Goal: Transaction & Acquisition: Purchase product/service

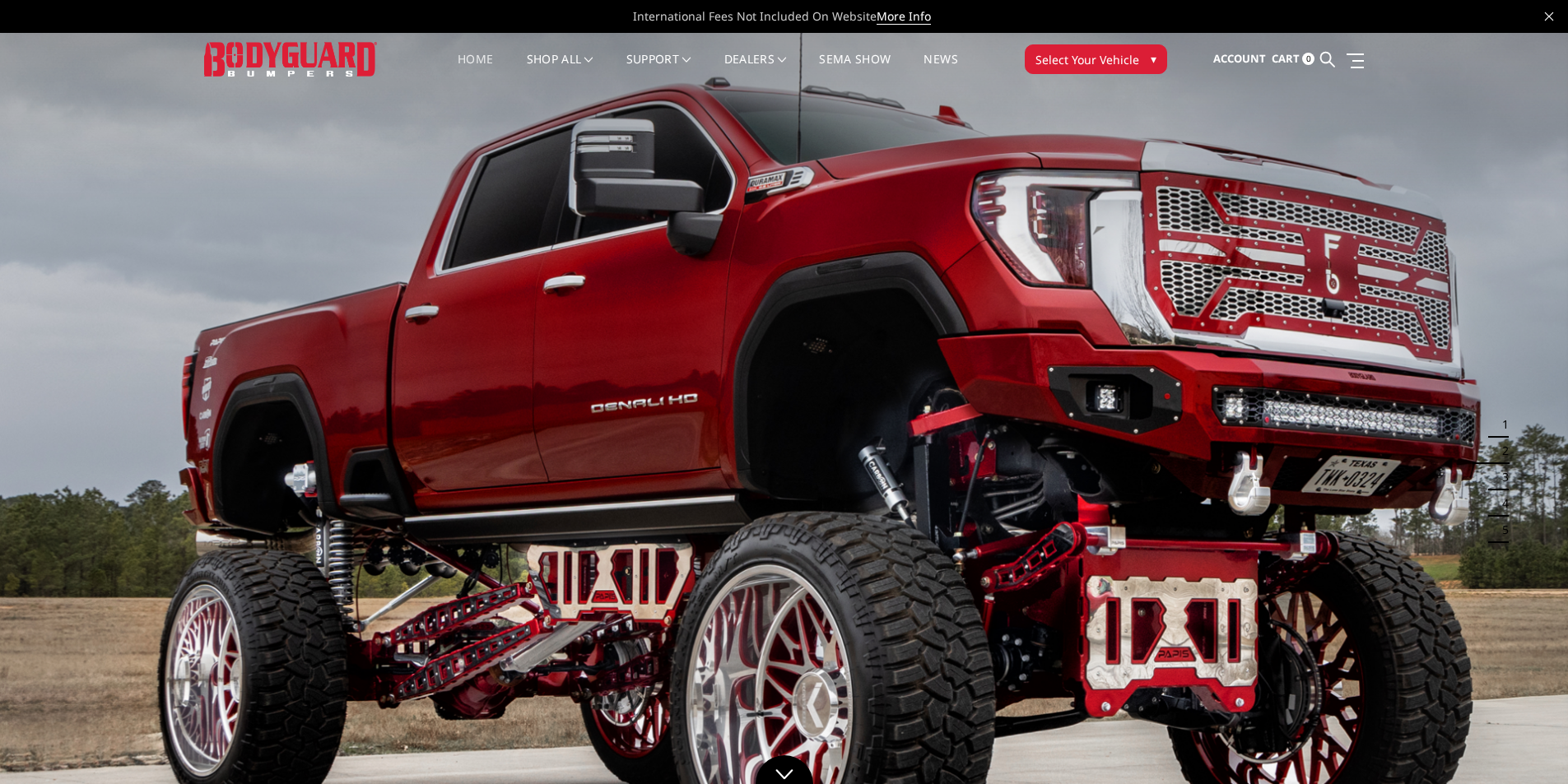
click at [1109, 63] on span "Select Your Vehicle" at bounding box center [1087, 59] width 104 height 17
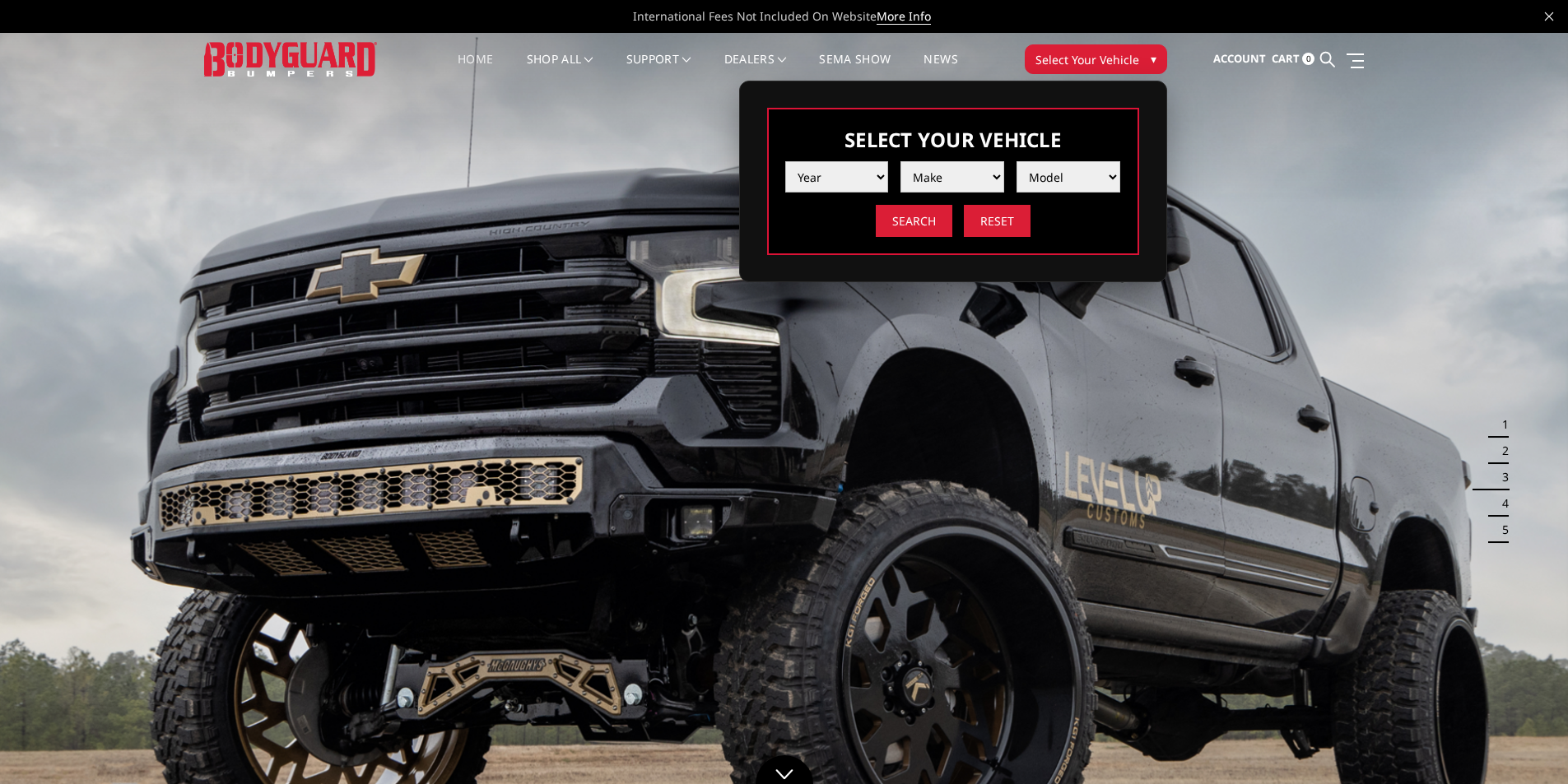
click at [880, 175] on select "Year 2025 2024 2023 2022 2021 2020 2019 2018 2017 2016 2015 2014 2013 2012 2011…" at bounding box center [837, 177] width 104 height 31
select select "yr_2024"
click at [785, 162] on select "Year 2025 2024 2023 2022 2021 2020 2019 2018 2017 2016 2015 2014 2013 2012 2011…" at bounding box center [837, 177] width 104 height 31
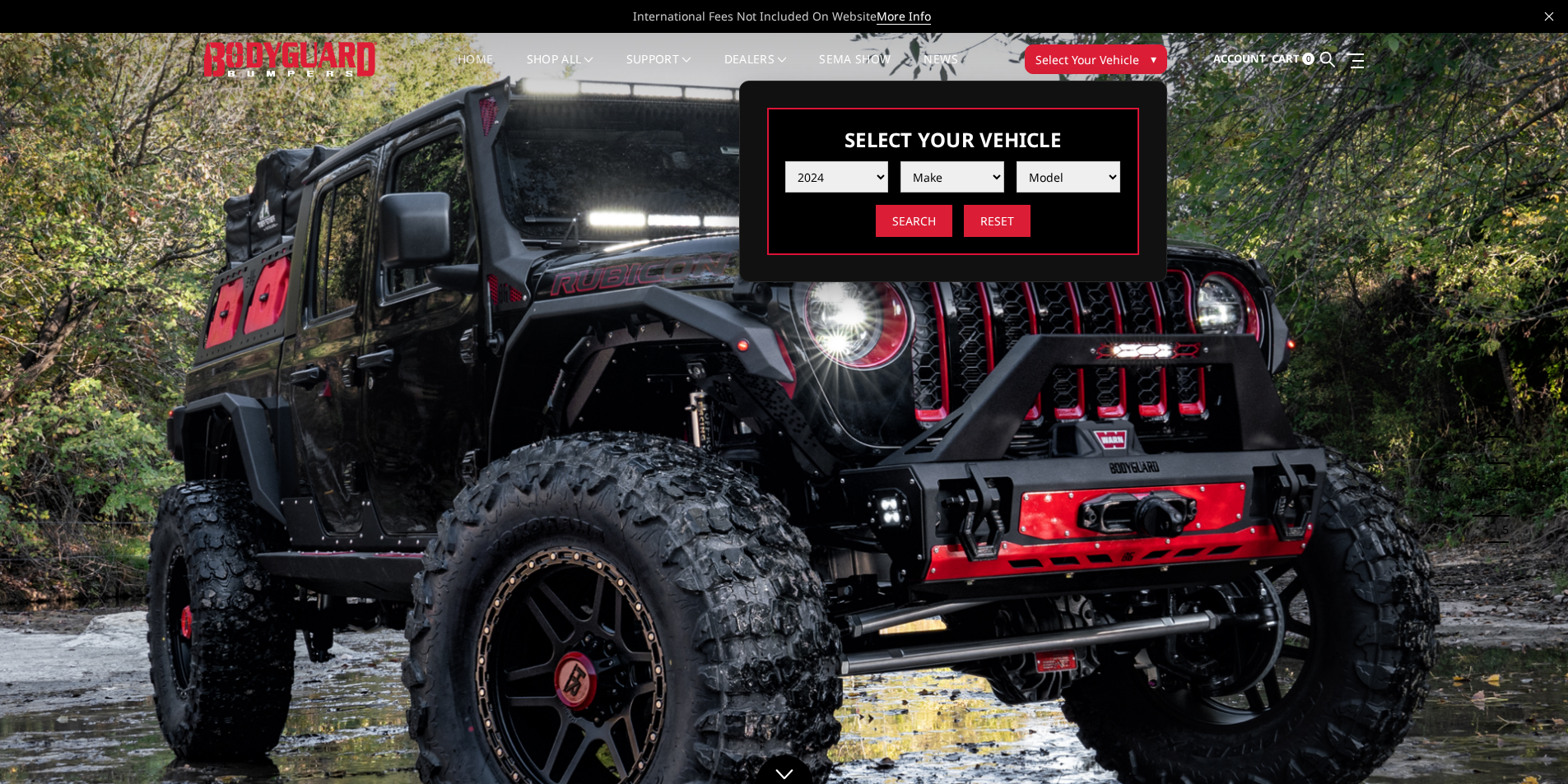
click at [953, 177] on select "Make Chevrolet Ford GMC Ram Toyota" at bounding box center [952, 177] width 104 height 31
select select "mk_ram"
click at [900, 162] on select "Make Chevrolet Ford GMC Ram Toyota" at bounding box center [952, 177] width 104 height 31
drag, startPoint x: 1023, startPoint y: 206, endPoint x: 1053, endPoint y: 167, distance: 49.2
click at [1053, 167] on select "Model 1500 6-Lug 1500 Rebel 2500 / 3500 4500 / 5500 TRX" at bounding box center [1068, 177] width 104 height 31
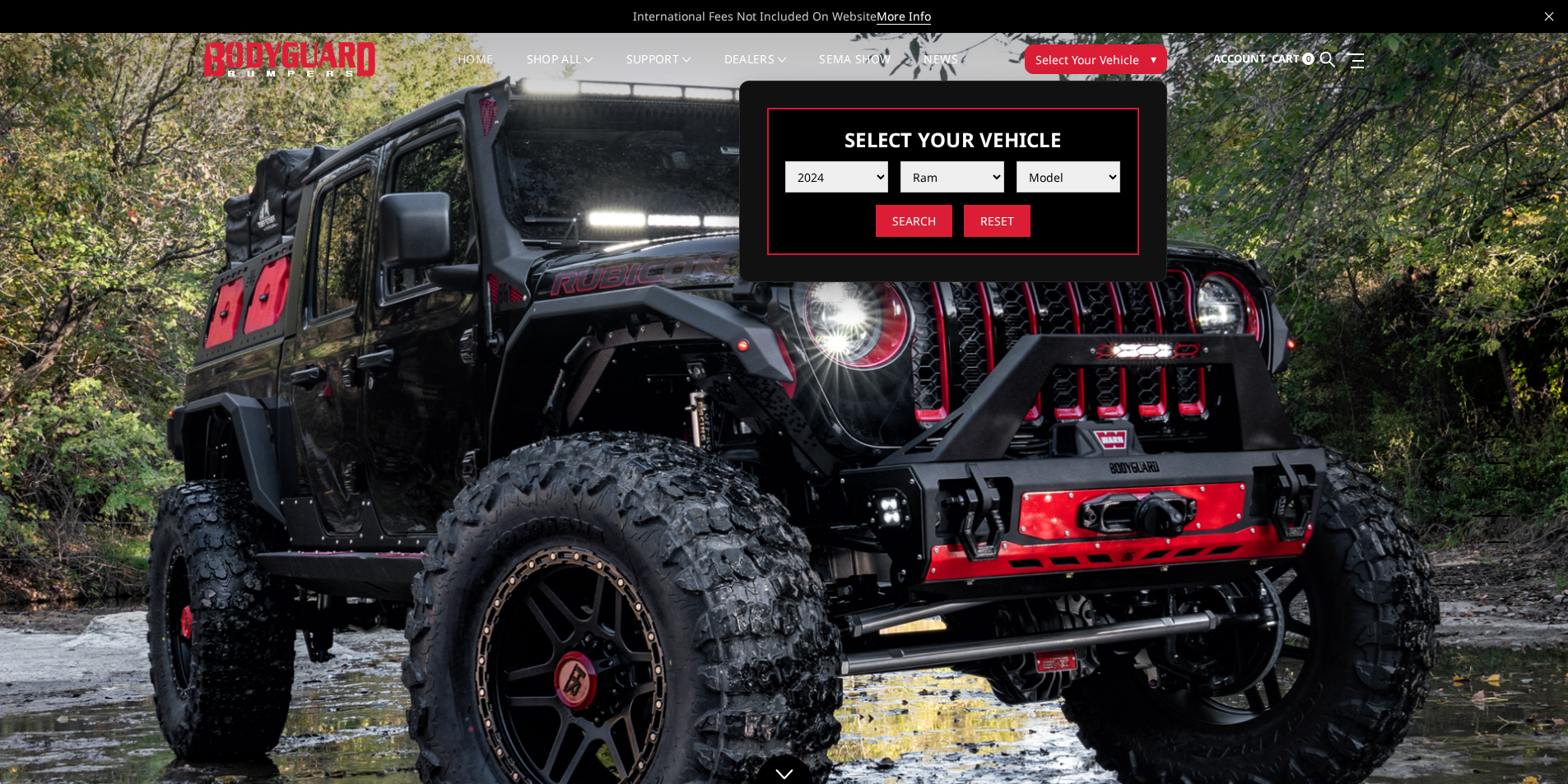
select select "md_4500-5500"
click at [1016, 162] on select "Model 1500 6-Lug 1500 Rebel 2500 / 3500 4500 / 5500 TRX" at bounding box center [1068, 177] width 104 height 31
click at [897, 213] on input "Search" at bounding box center [913, 221] width 77 height 32
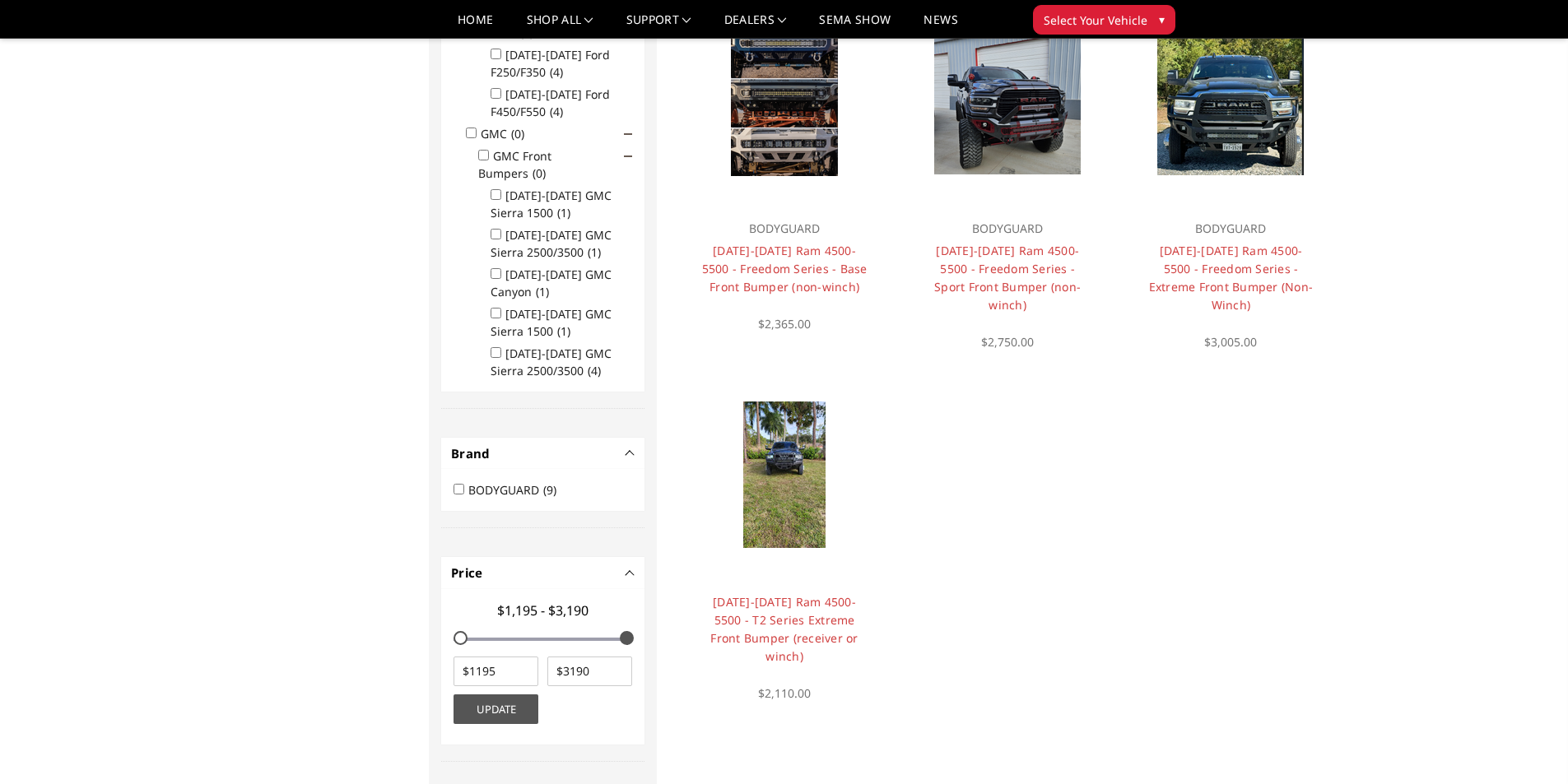
scroll to position [905, 0]
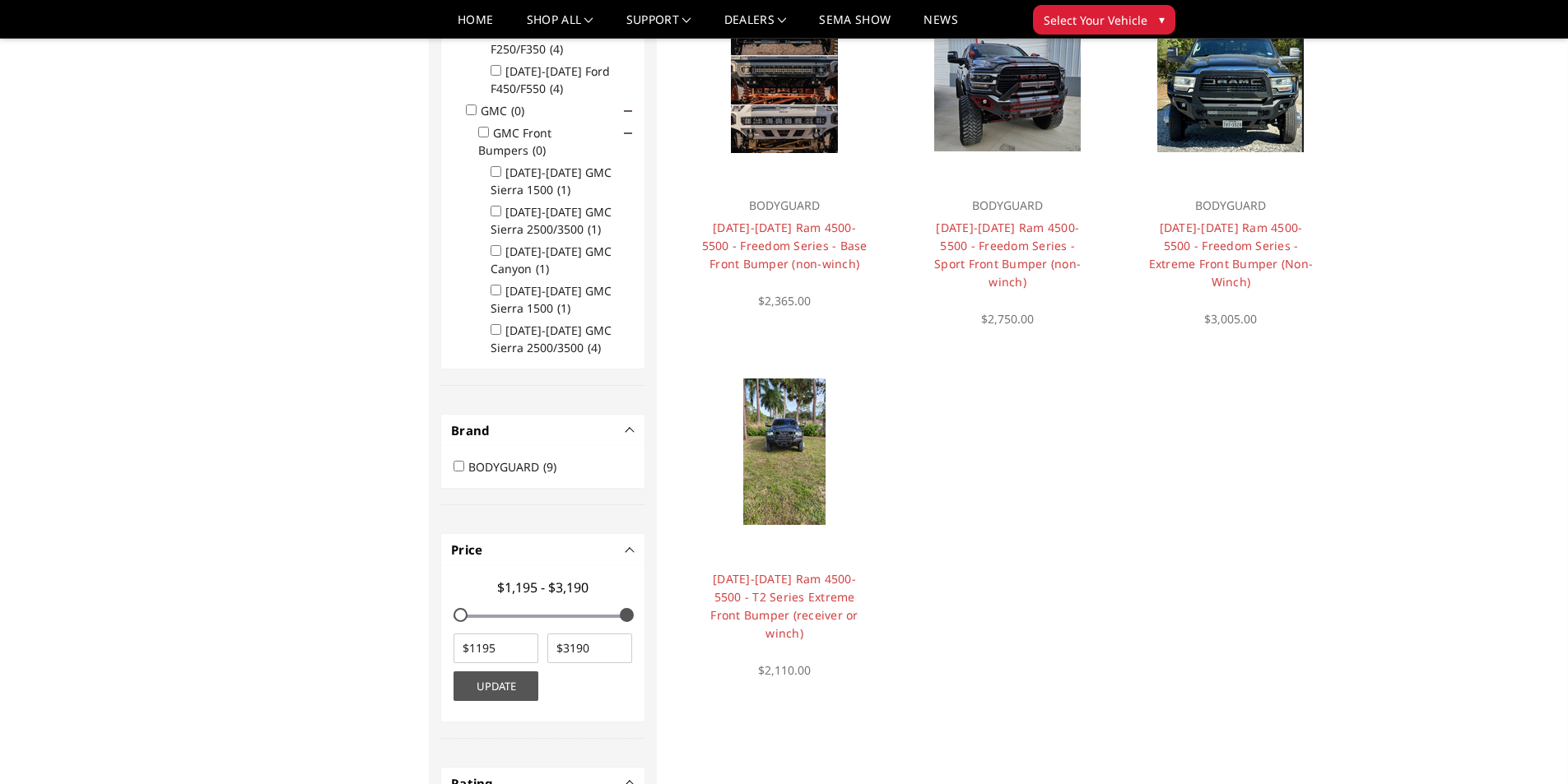
click at [783, 385] on img at bounding box center [784, 452] width 82 height 147
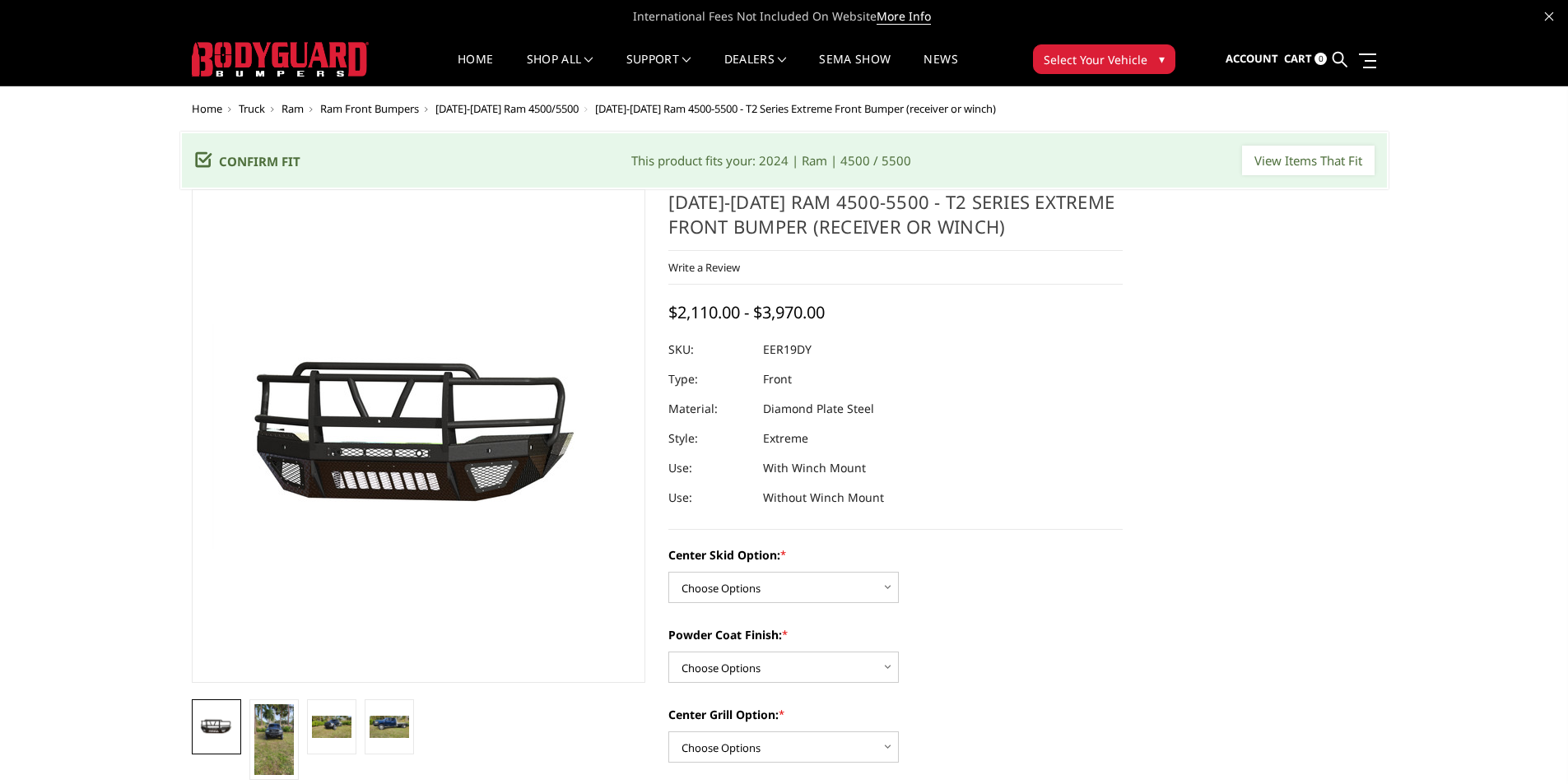
click at [396, 725] on img at bounding box center [389, 726] width 40 height 22
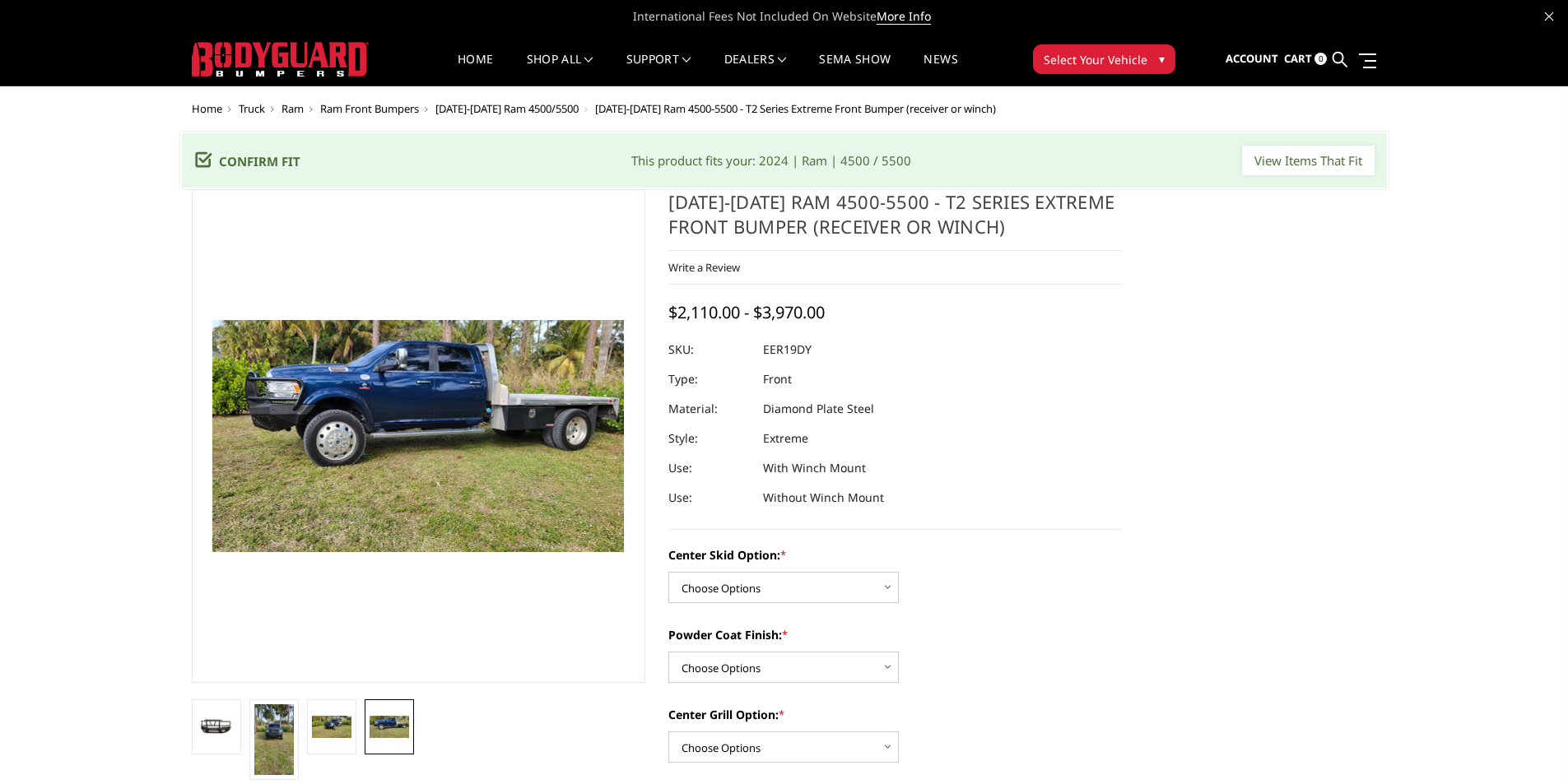
click at [344, 735] on img at bounding box center [331, 726] width 40 height 22
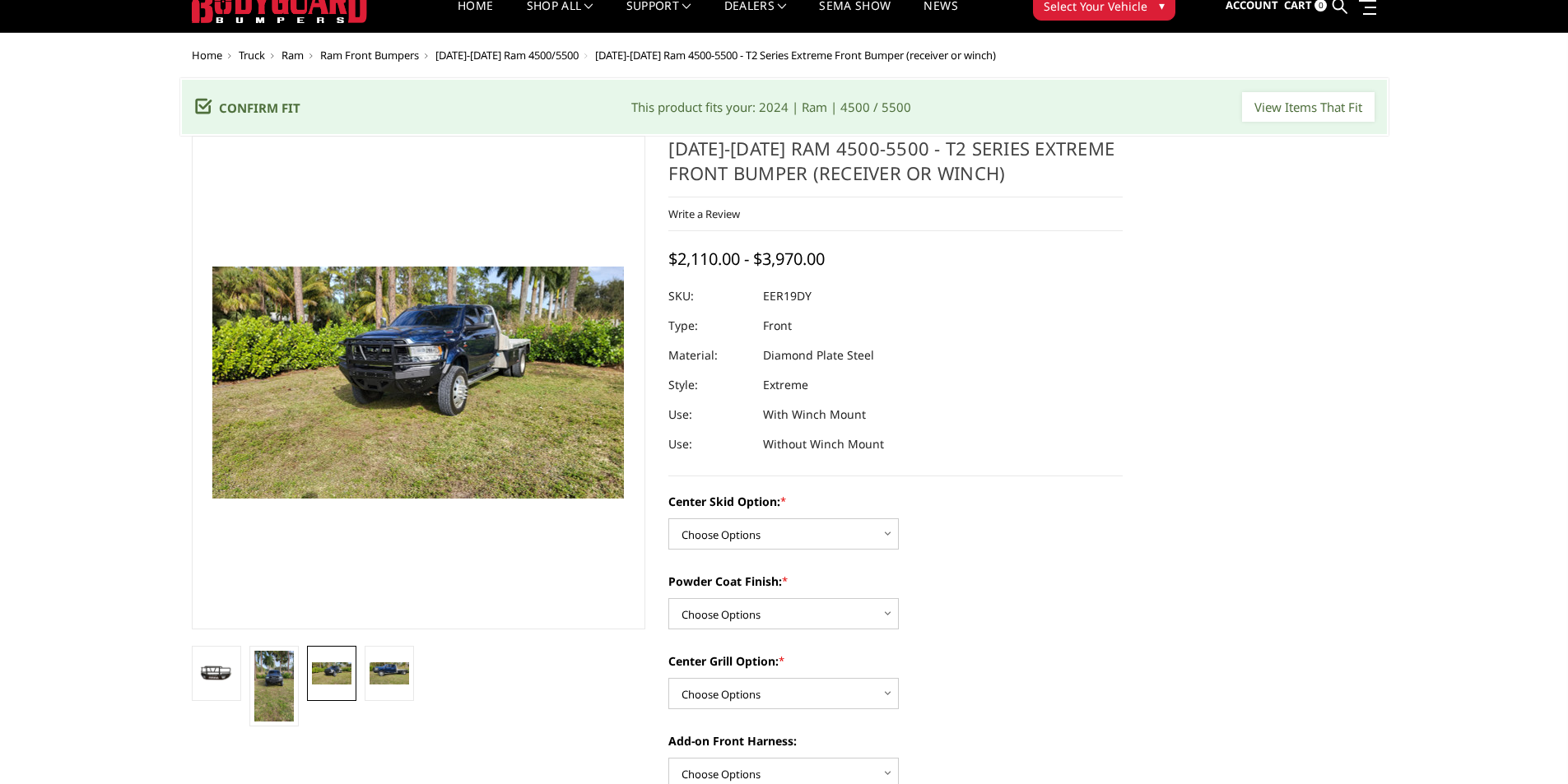
scroll to position [82, 0]
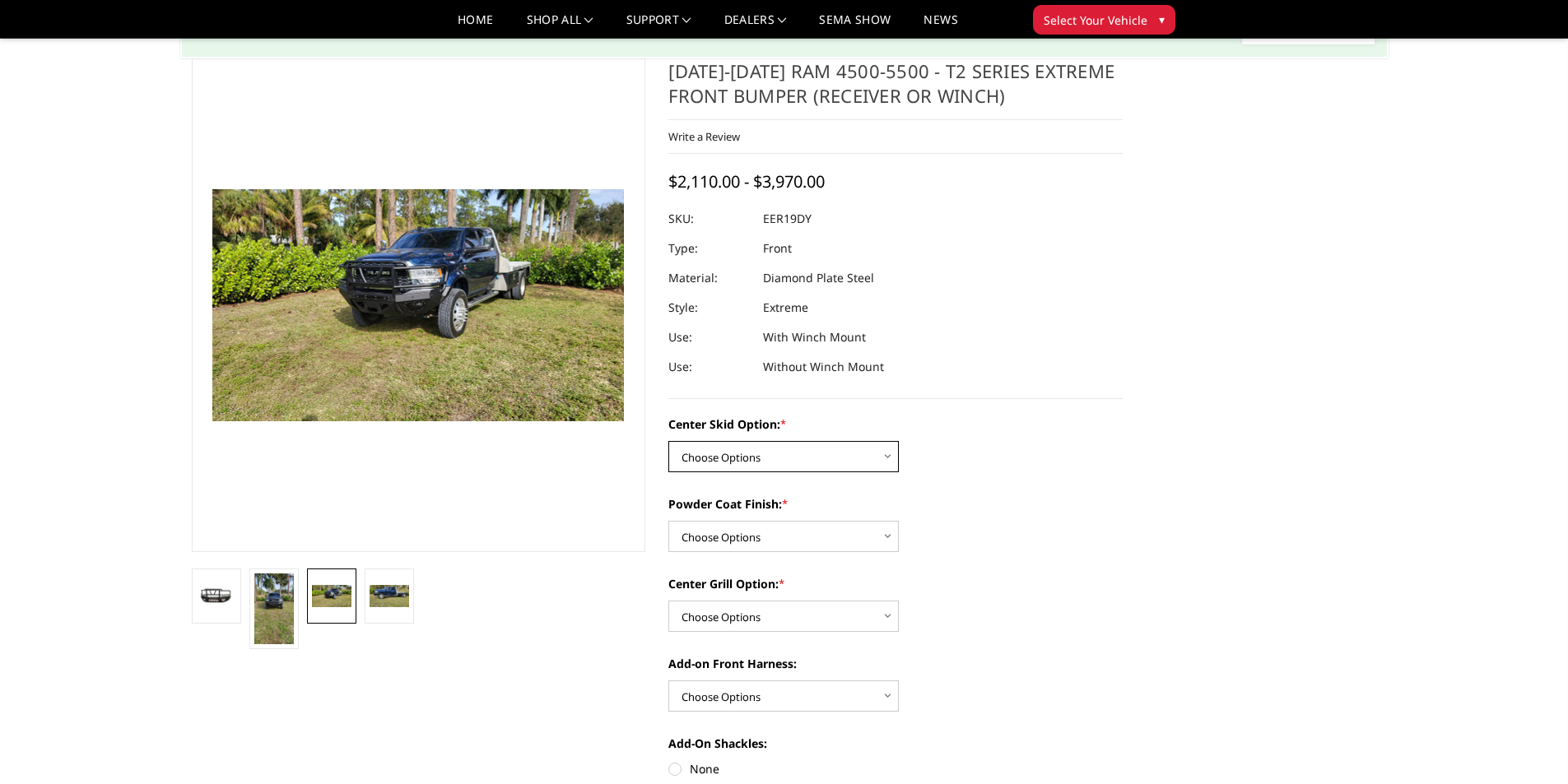
click at [816, 457] on select "Choose Options Standard center skid plate (included) Receiver tube Winch mount …" at bounding box center [783, 457] width 230 height 31
click at [925, 424] on label "Center Skid Option: *" at bounding box center [895, 424] width 454 height 17
click at [899, 441] on select "Choose Options Standard center skid plate (included) Receiver tube Winch mount …" at bounding box center [783, 457] width 230 height 31
click at [834, 456] on select "Choose Options Standard center skid plate (included) Receiver tube Winch mount …" at bounding box center [783, 457] width 230 height 31
click at [912, 419] on label "Center Skid Option: *" at bounding box center [895, 424] width 454 height 17
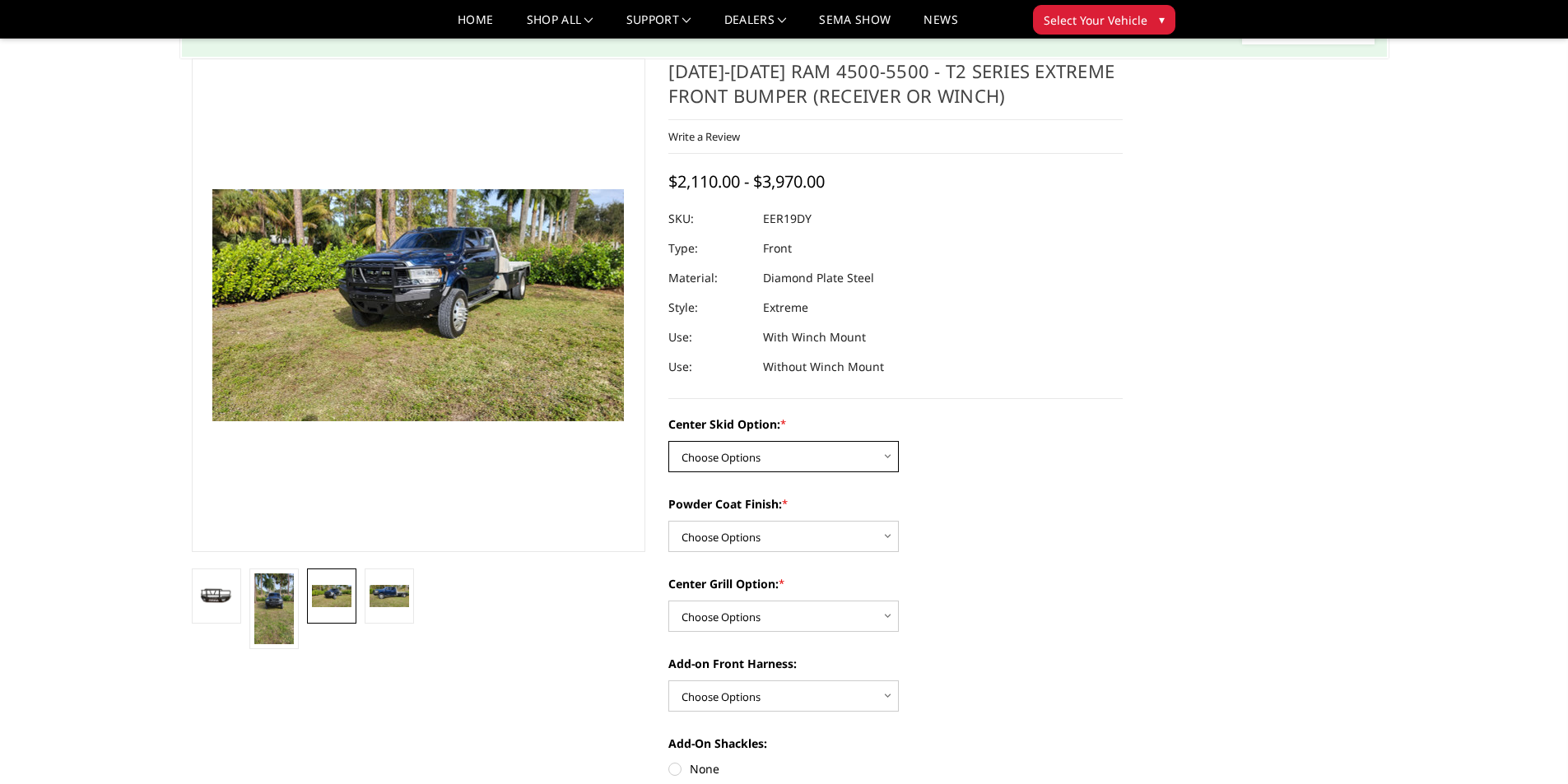
click at [899, 441] on select "Choose Options Standard center skid plate (included) Receiver tube Winch mount …" at bounding box center [783, 457] width 230 height 31
click at [210, 591] on img at bounding box center [217, 596] width 40 height 21
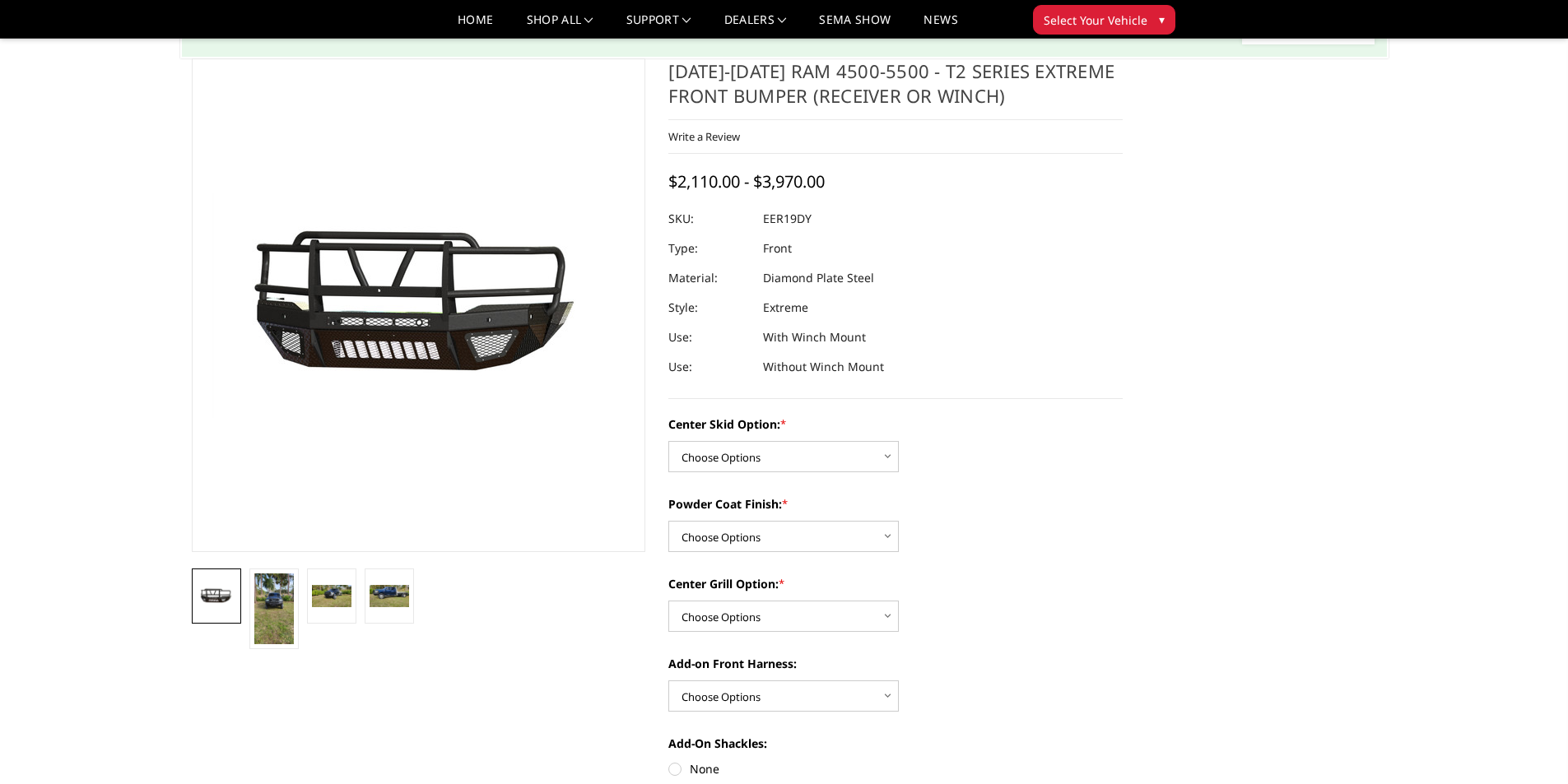
click at [254, 587] on img at bounding box center [274, 609] width 40 height 71
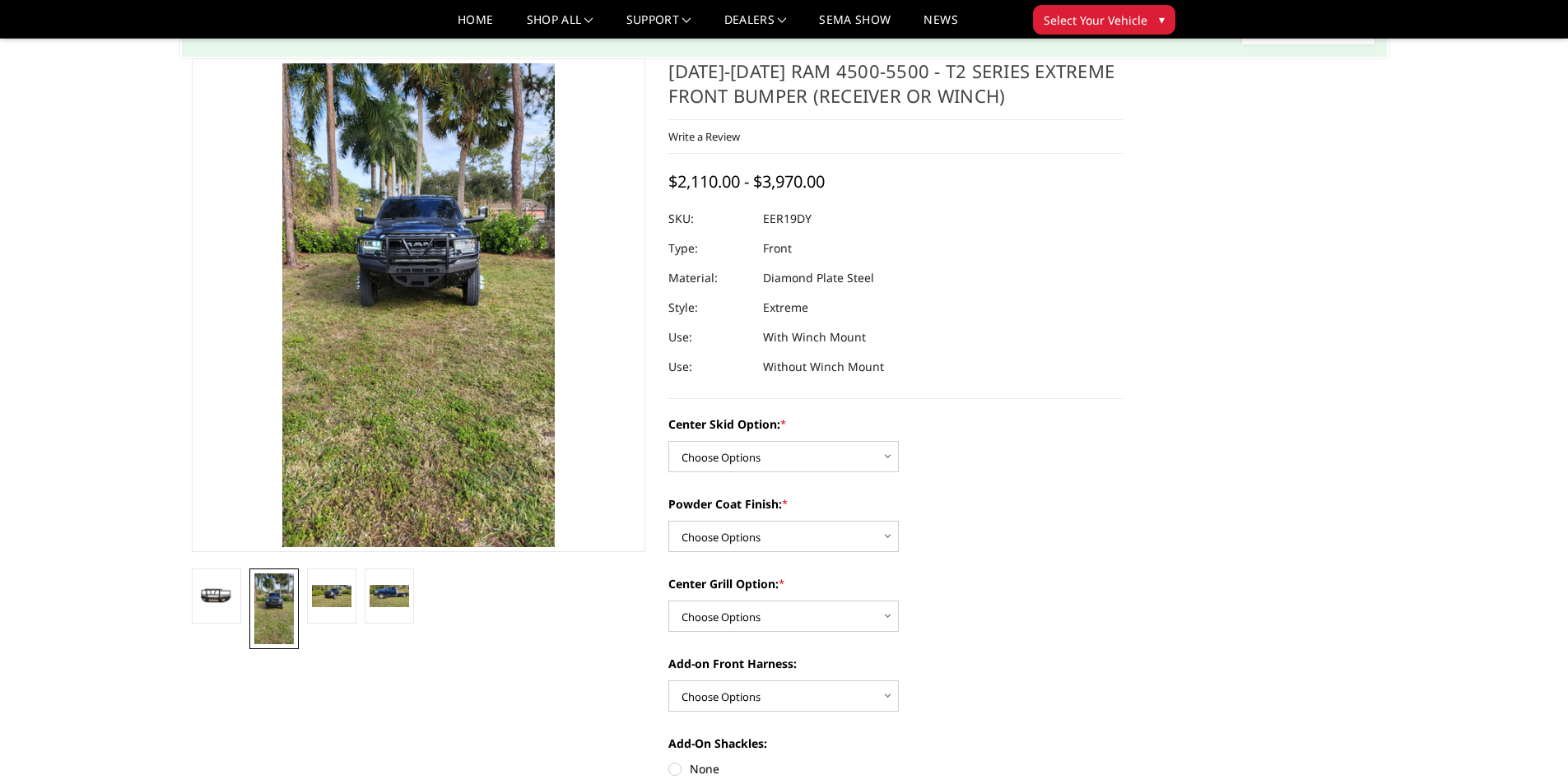
click at [331, 603] on img at bounding box center [331, 596] width 40 height 22
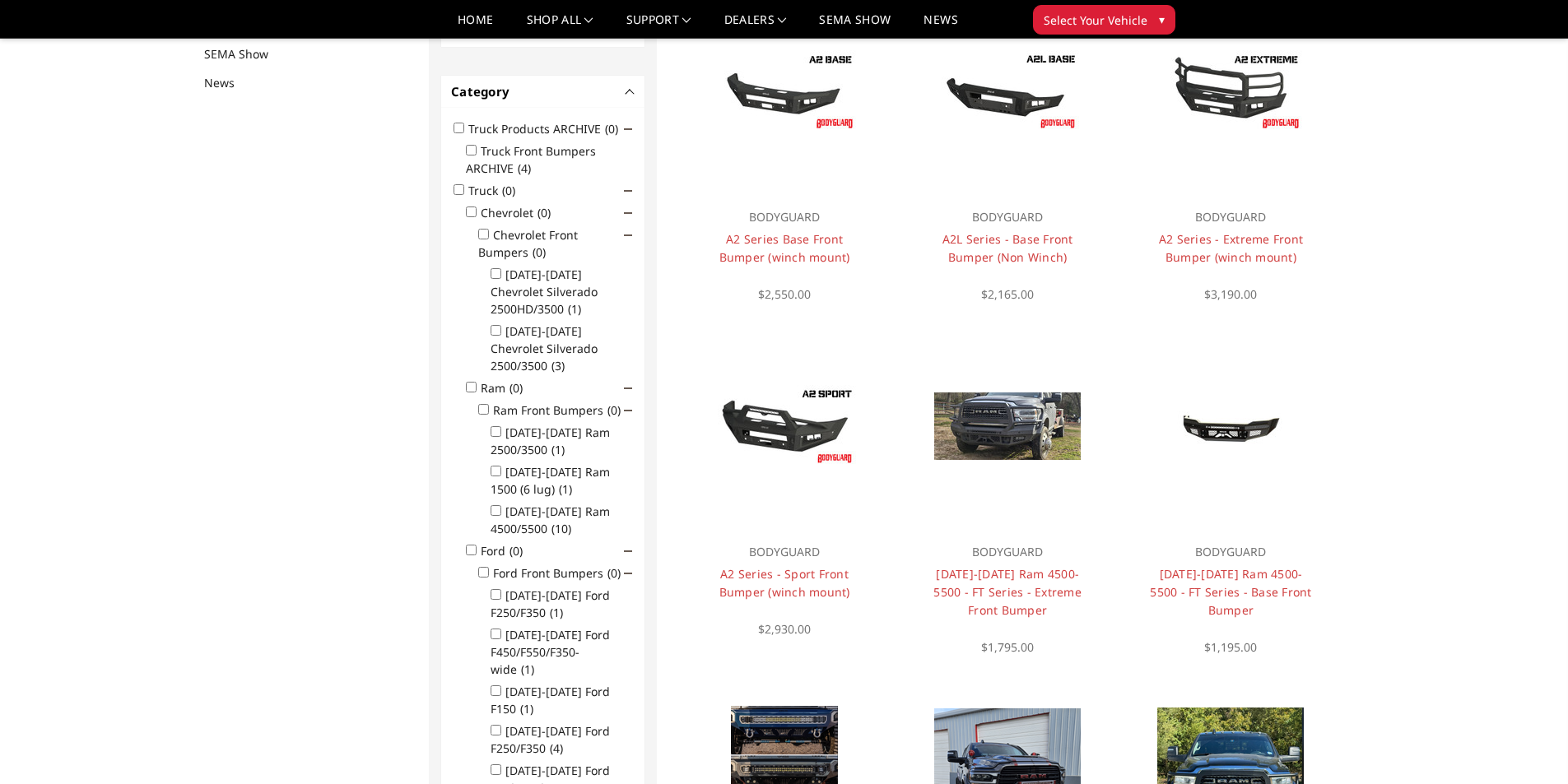
scroll to position [214, 0]
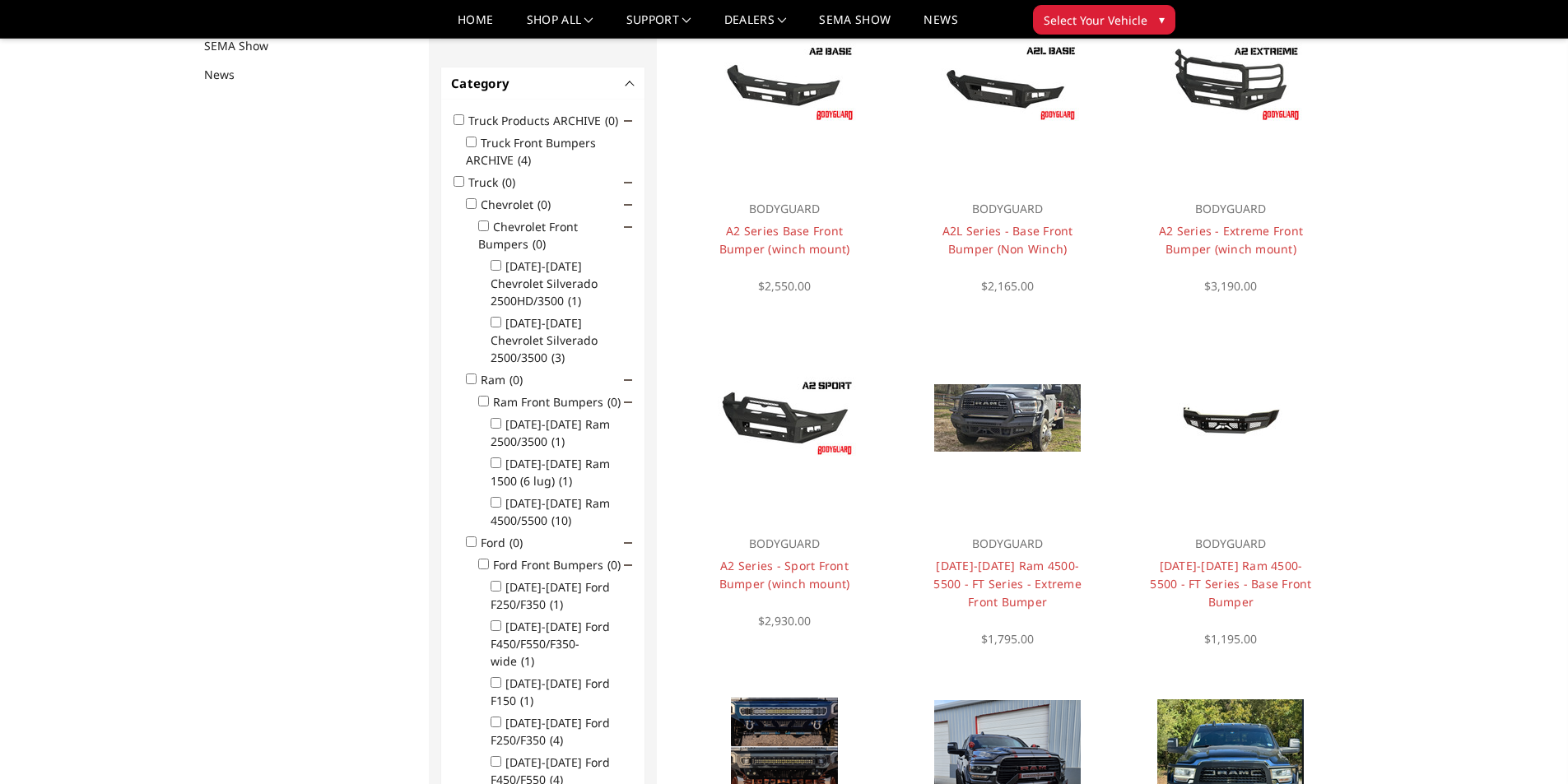
click at [1084, 412] on div at bounding box center [1007, 418] width 199 height 199
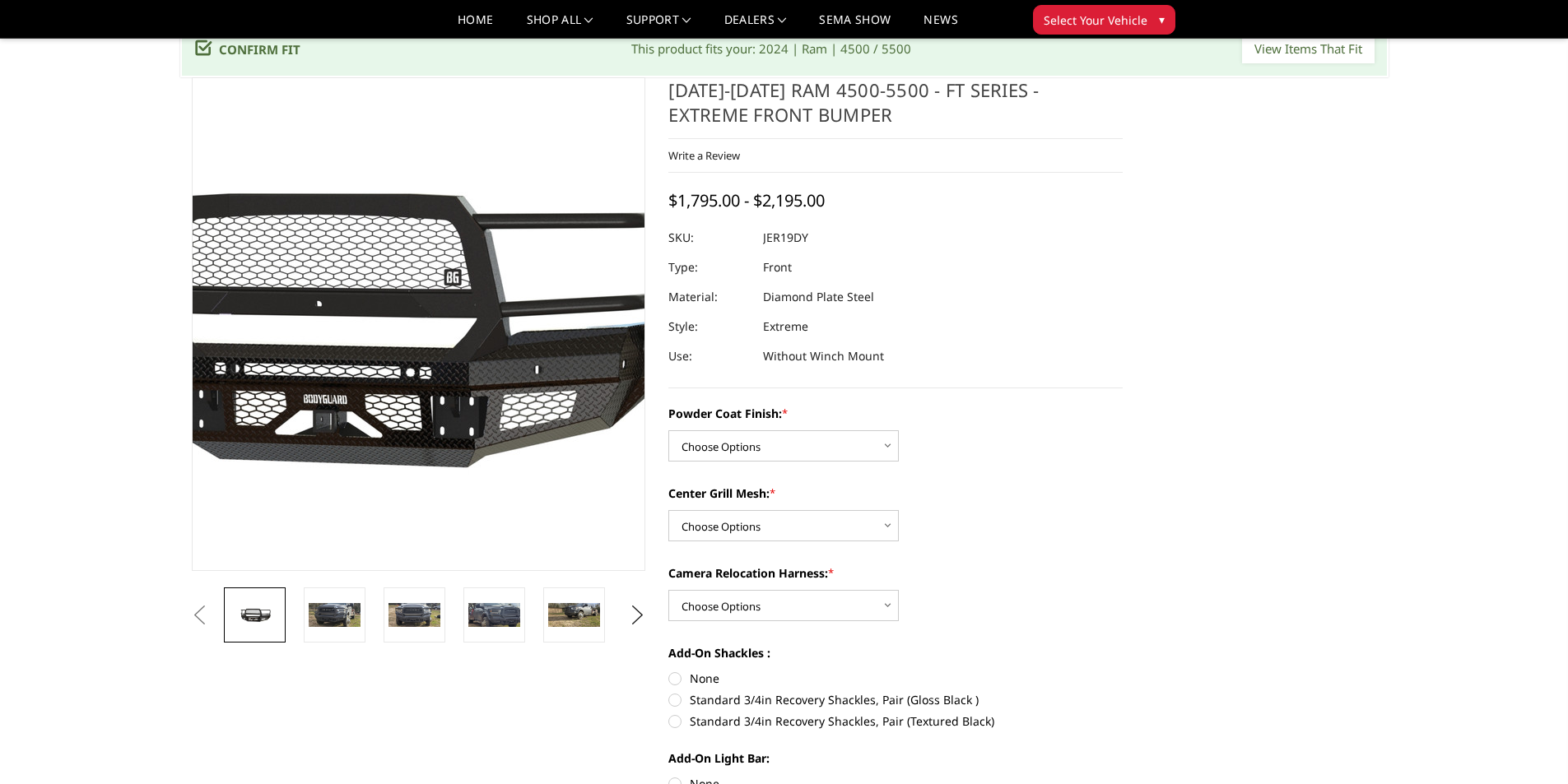
scroll to position [165, 0]
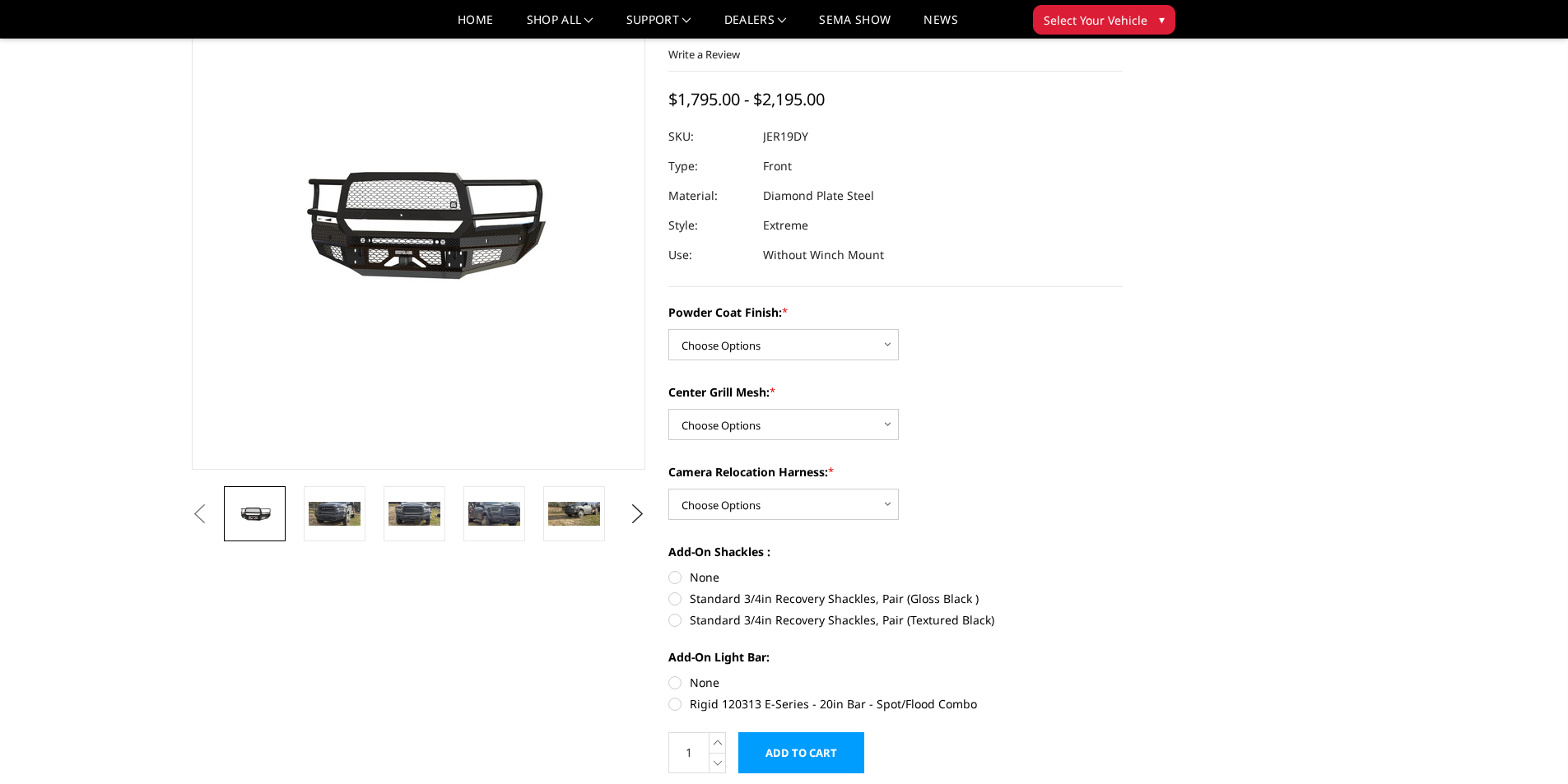
click at [481, 518] on img at bounding box center [494, 514] width 52 height 24
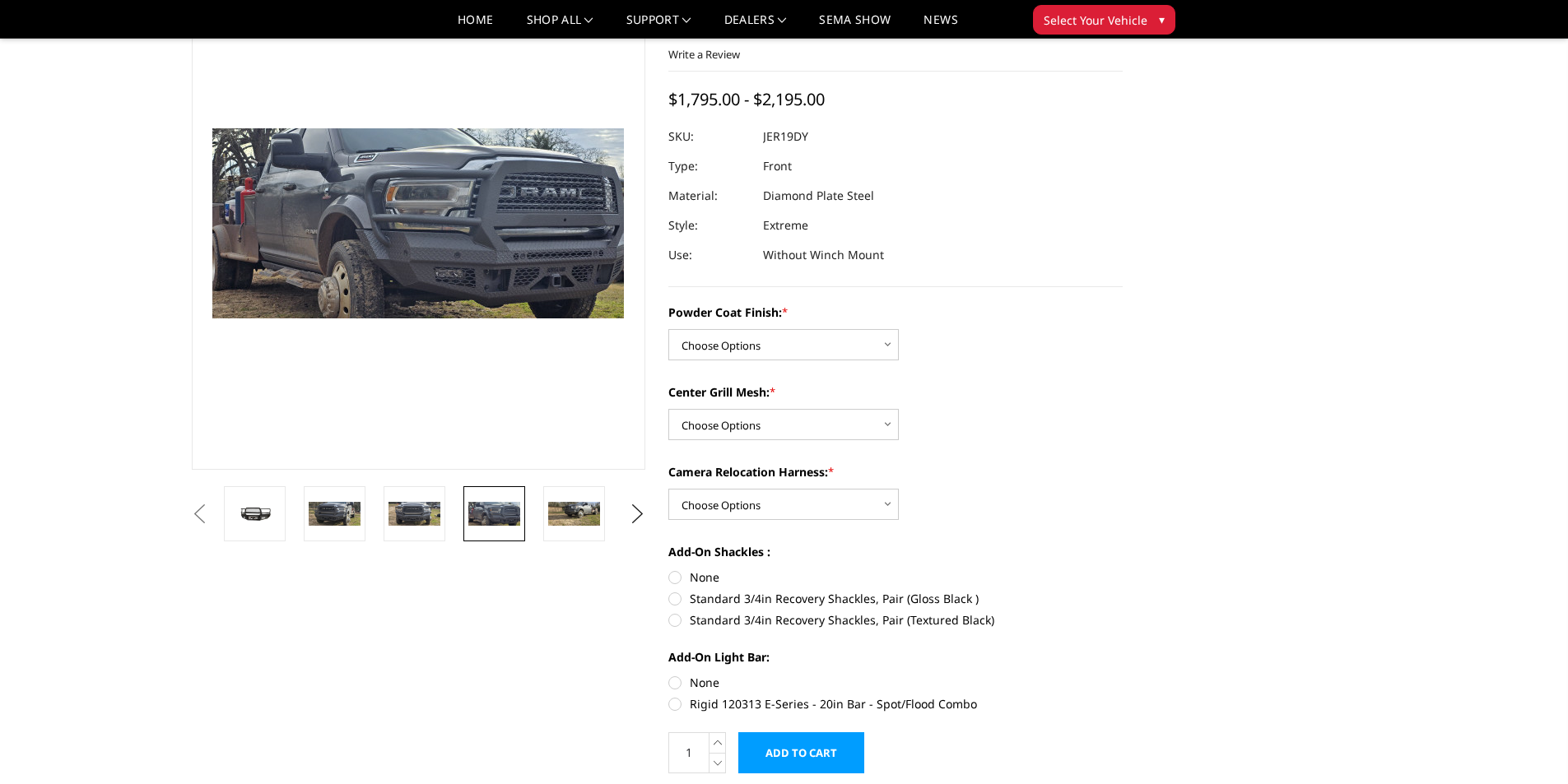
scroll to position [168, 0]
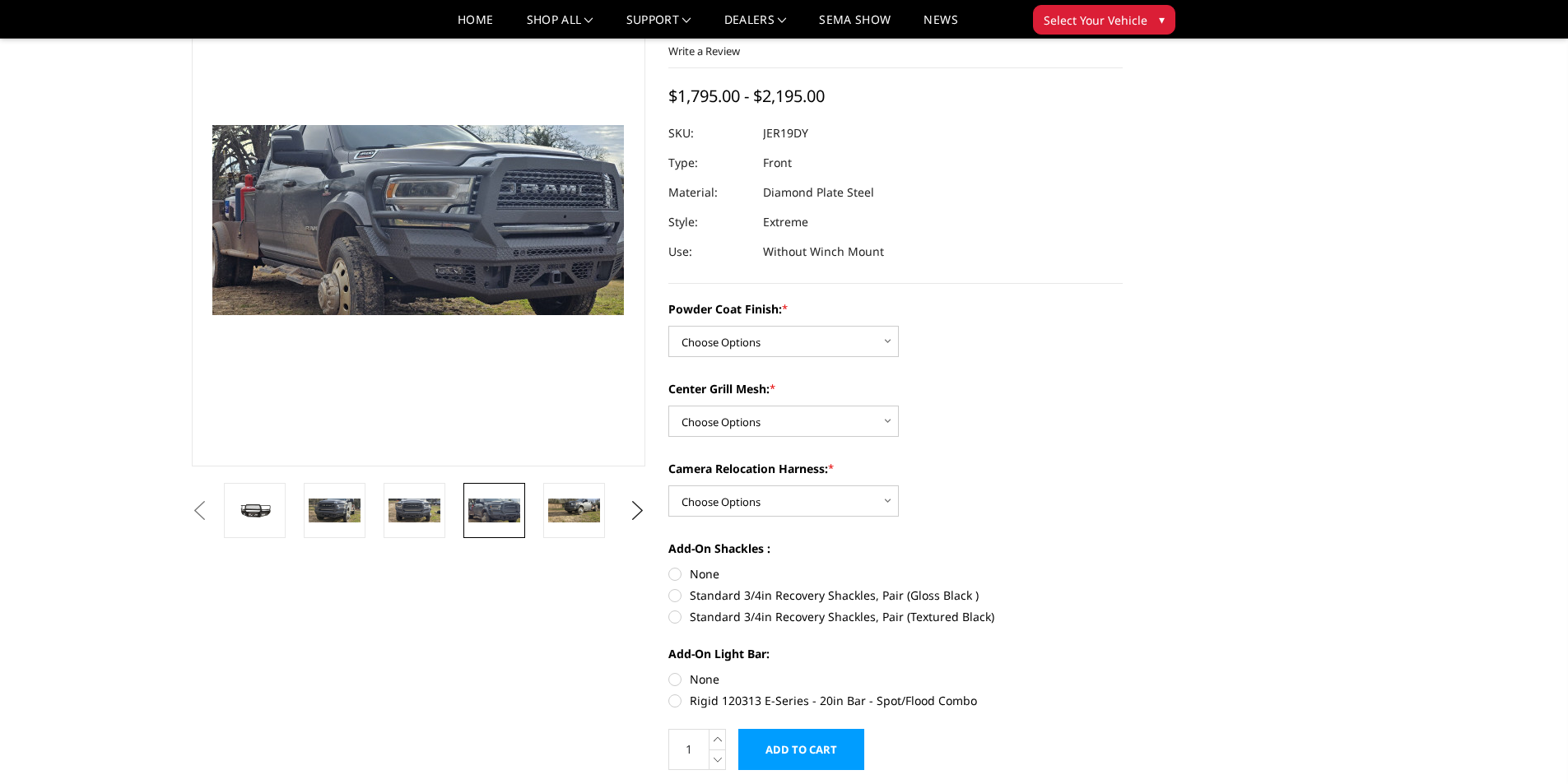
click at [348, 497] on link at bounding box center [334, 510] width 62 height 55
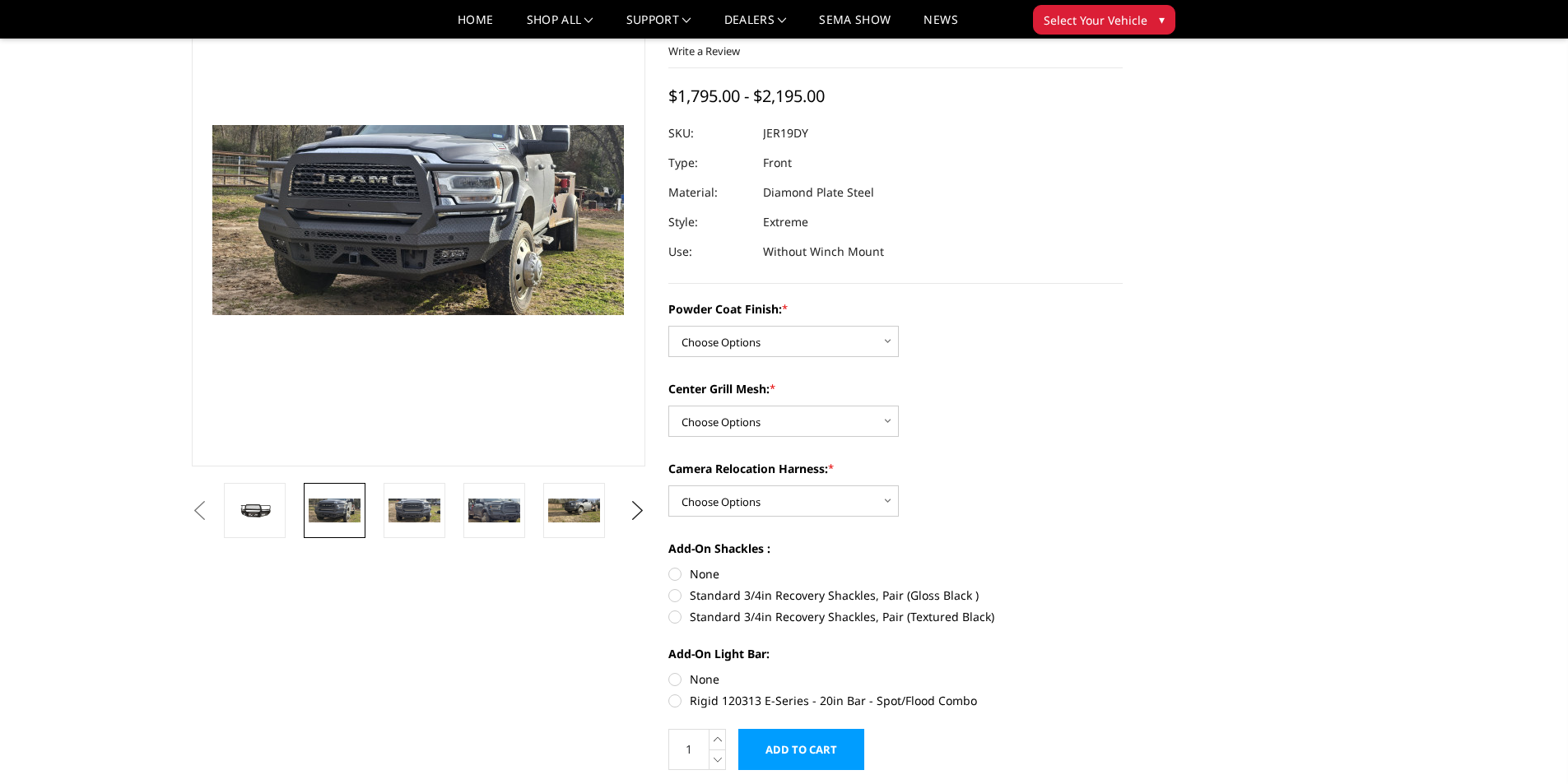
click at [562, 524] on link at bounding box center [574, 510] width 62 height 55
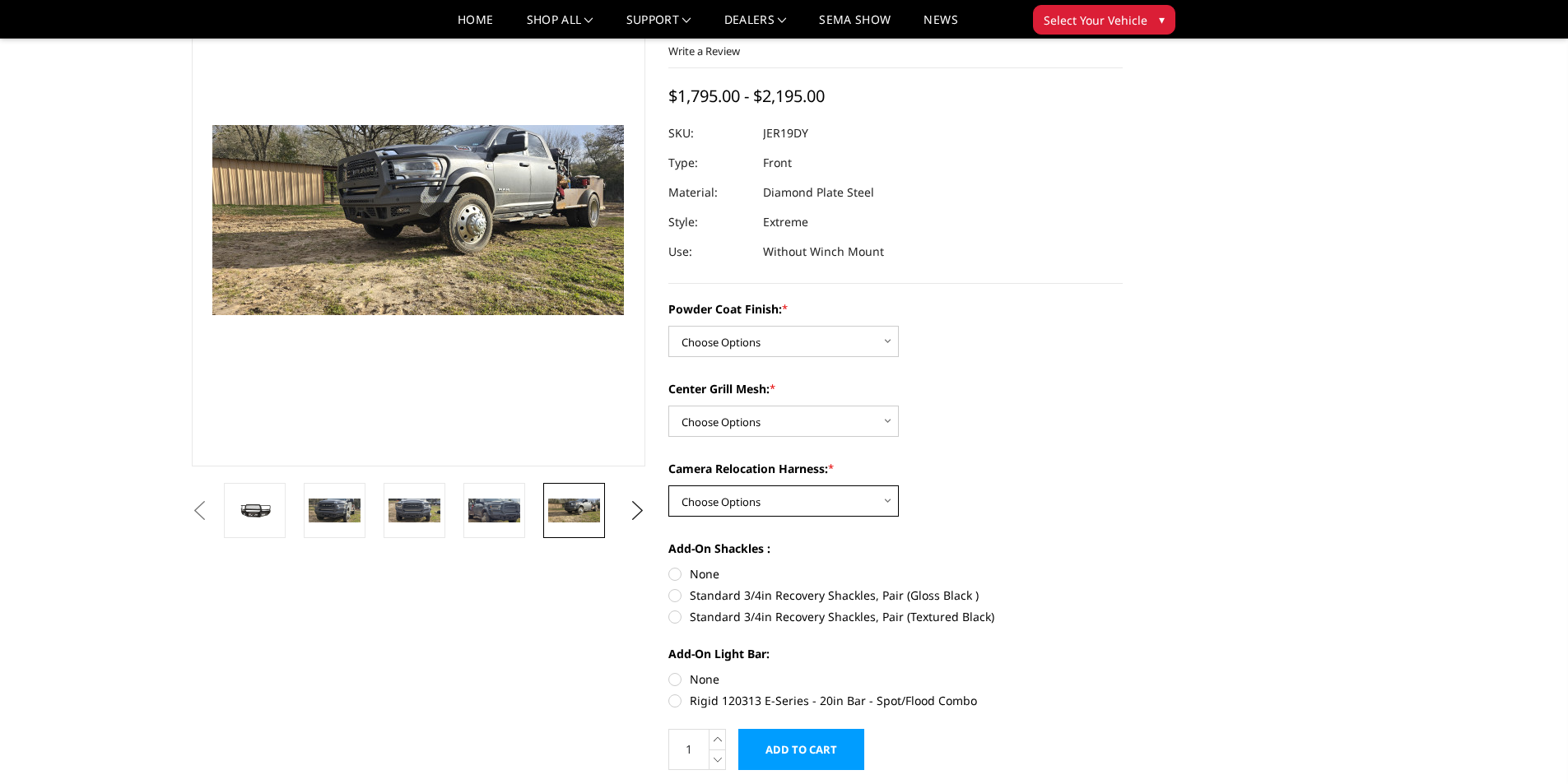
click at [729, 508] on select "Choose Options WITH Camera Relocation Harness WITHOUT Camera Relocation Harness" at bounding box center [783, 501] width 230 height 31
select select "3241"
click at [669, 486] on select "Choose Options WITH Camera Relocation Harness WITHOUT Camera Relocation Harness" at bounding box center [783, 501] width 230 height 31
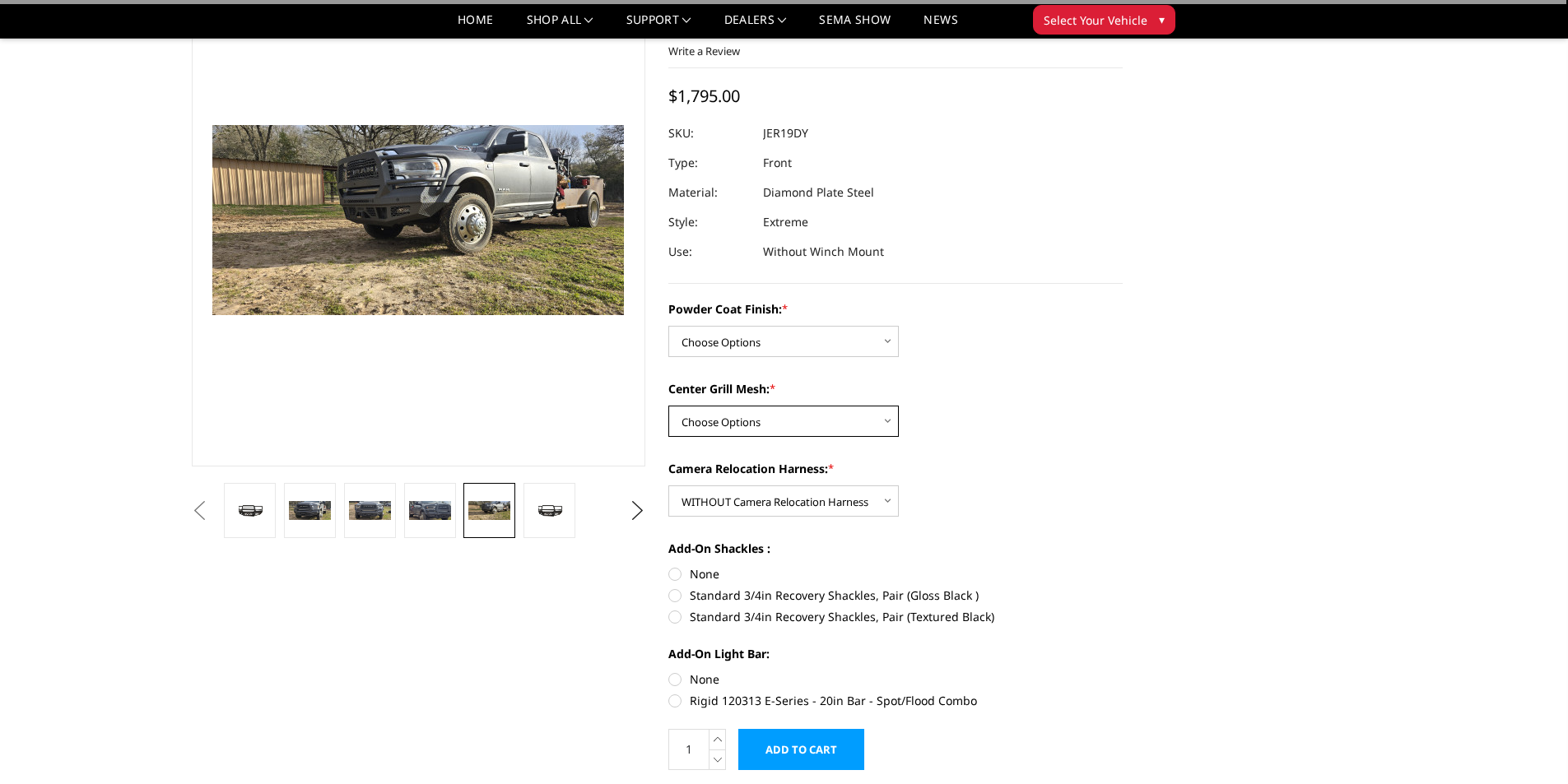
click at [739, 436] on select "Choose Options WITH Expanded Metal in Center Grill WITHOUT Expanded Metal in Ce…" at bounding box center [783, 421] width 230 height 31
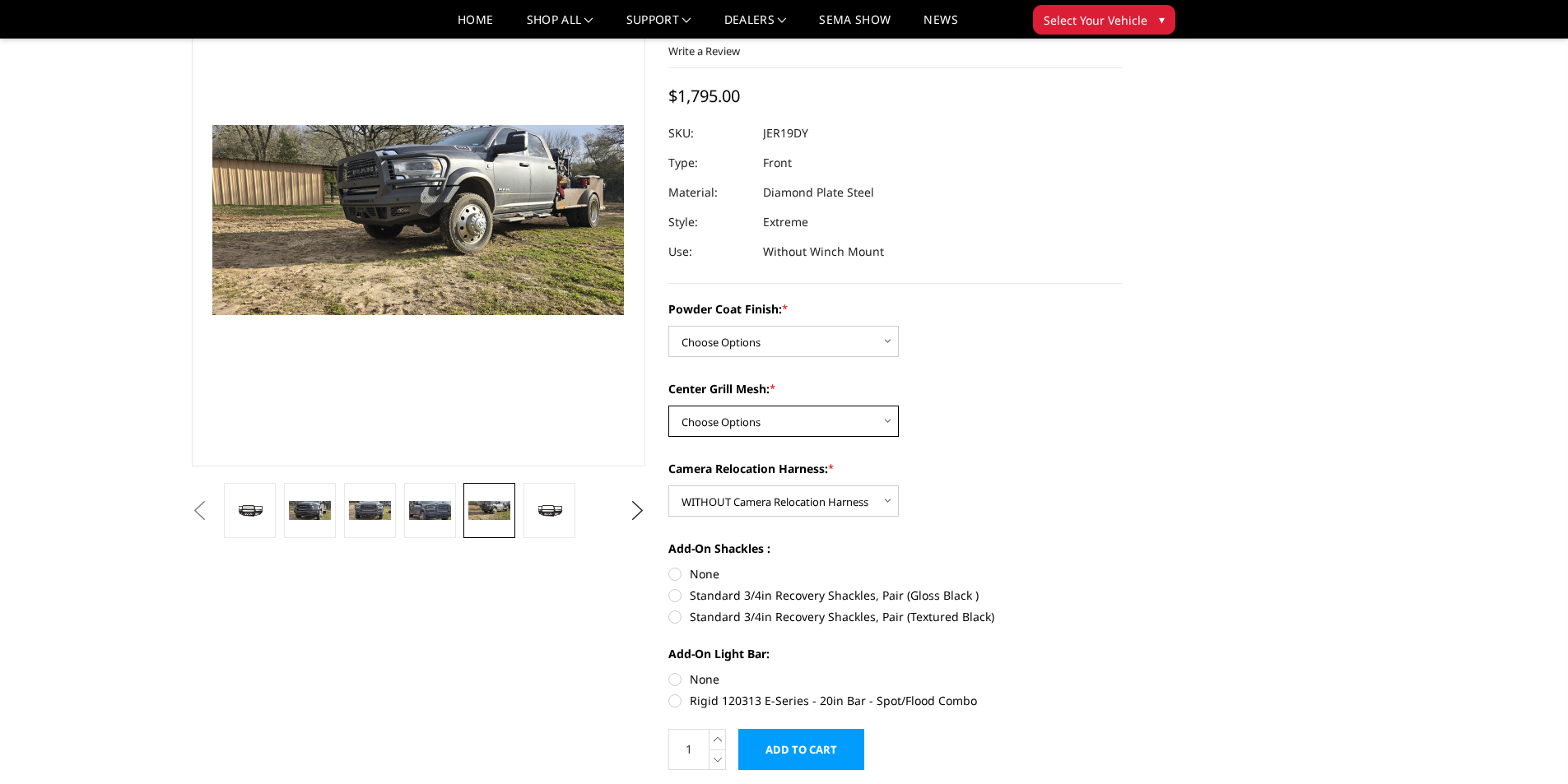
select select "3239"
click at [669, 406] on select "Choose Options WITH Expanded Metal in Center Grill WITHOUT Expanded Metal in Ce…" at bounding box center [783, 421] width 230 height 31
click at [543, 511] on img at bounding box center [549, 510] width 42 height 20
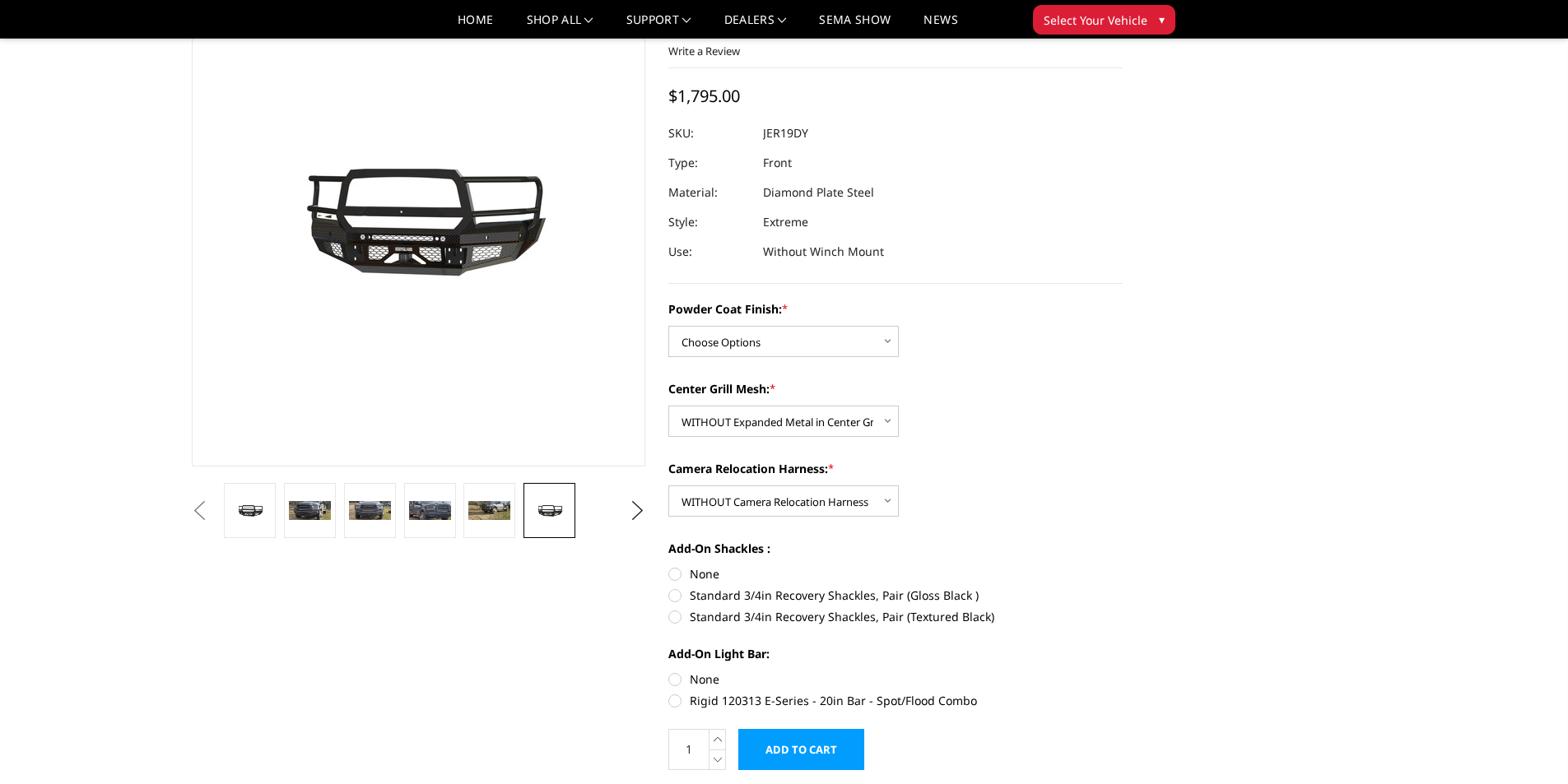
scroll to position [165, 0]
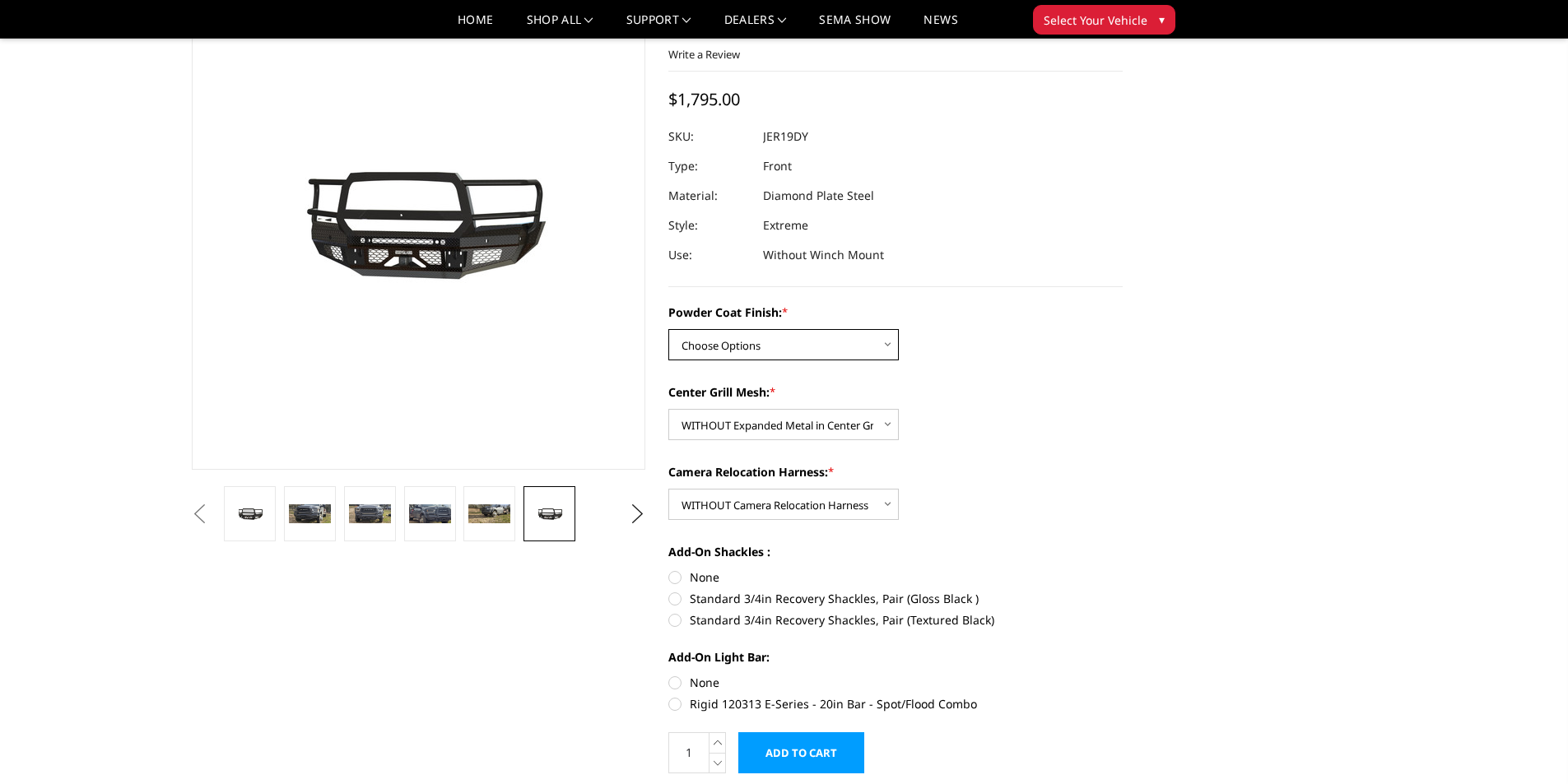
click at [749, 350] on select "Choose Options Bare Metal Gloss Black Powder Coat Textured Black Powder Coat" at bounding box center [783, 345] width 230 height 31
select select "3236"
click at [669, 329] on select "Choose Options Bare Metal Gloss Black Powder Coat Textured Black Powder Coat" at bounding box center [783, 345] width 230 height 31
click at [962, 400] on label "Center Grill Mesh: *" at bounding box center [895, 392] width 454 height 17
click at [899, 409] on select "Choose Options WITH Expanded Metal in Center Grill WITHOUT Expanded Metal in Ce…" at bounding box center [783, 425] width 230 height 31
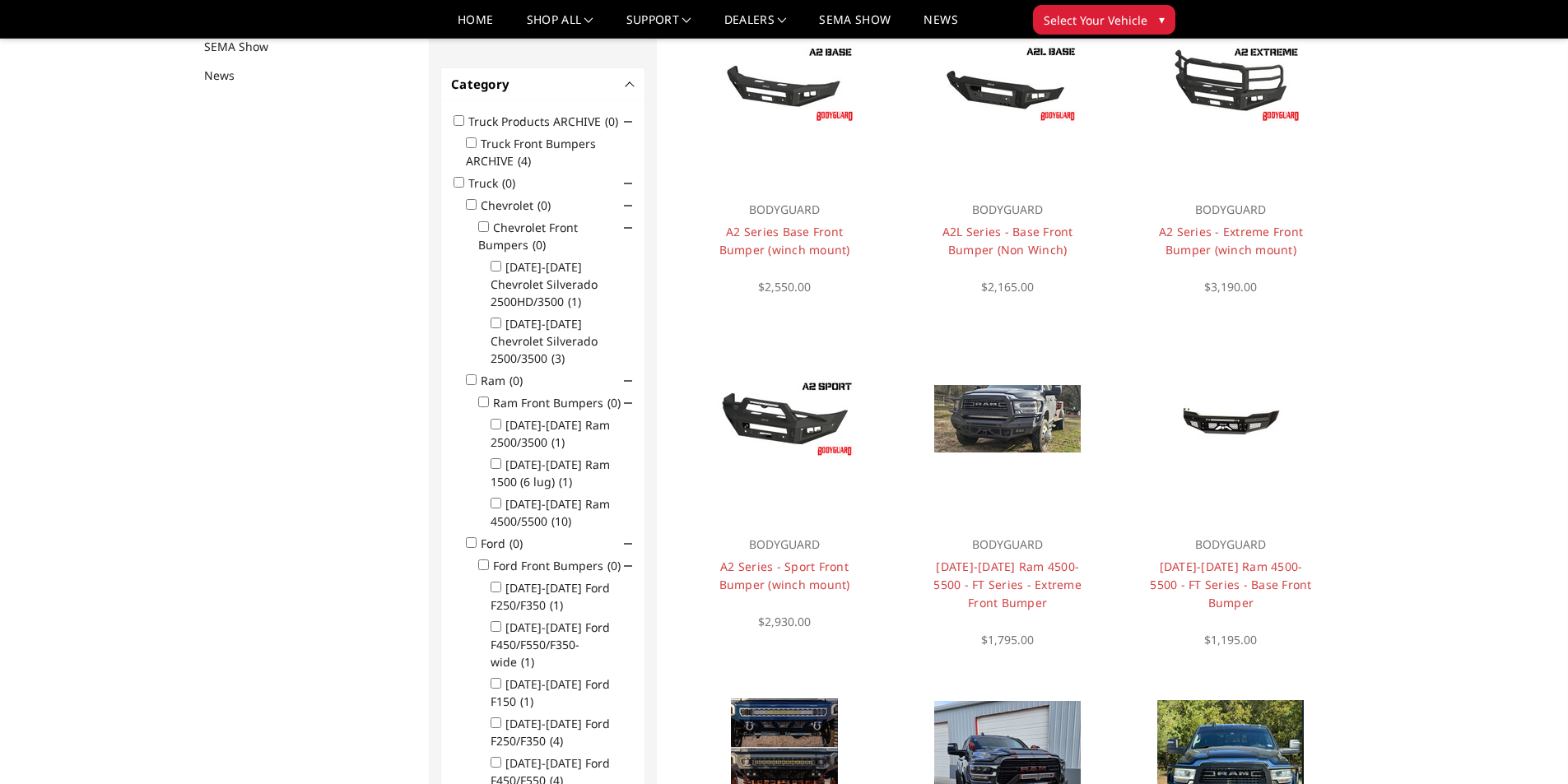
scroll to position [214, 0]
